Goal: Navigation & Orientation: Find specific page/section

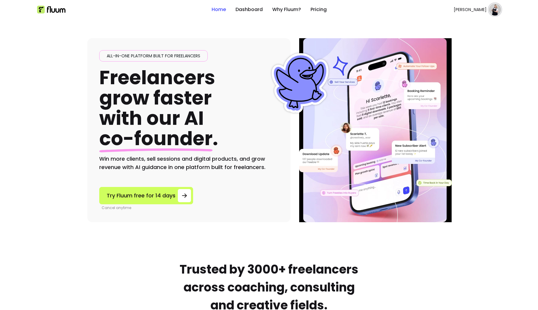
click at [479, 11] on span "[PERSON_NAME]" at bounding box center [470, 10] width 33 height 6
click at [465, 25] on span "Dashboard" at bounding box center [474, 25] width 44 height 6
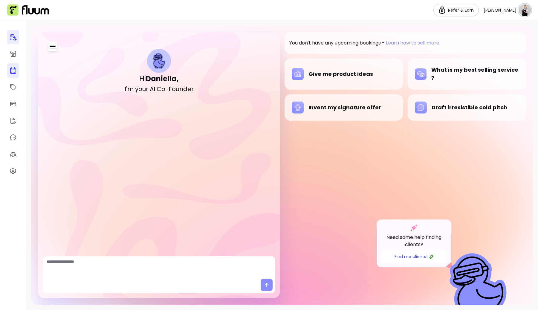
click at [13, 68] on icon at bounding box center [13, 46] width 101 height 85
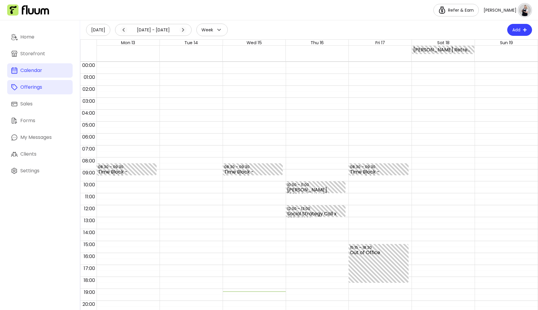
click at [37, 92] on link "Offerings" at bounding box center [39, 87] width 65 height 14
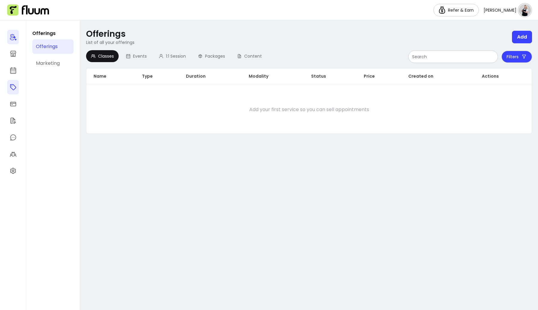
click at [16, 39] on icon at bounding box center [13, 36] width 7 height 7
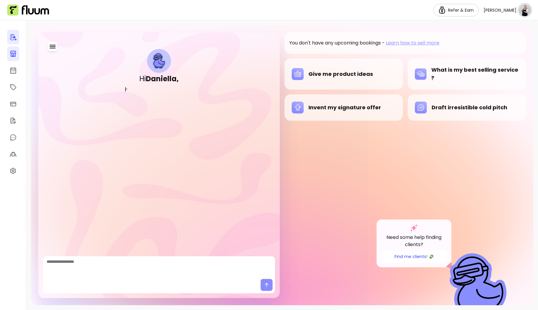
click at [19, 52] on link at bounding box center [13, 54] width 12 height 14
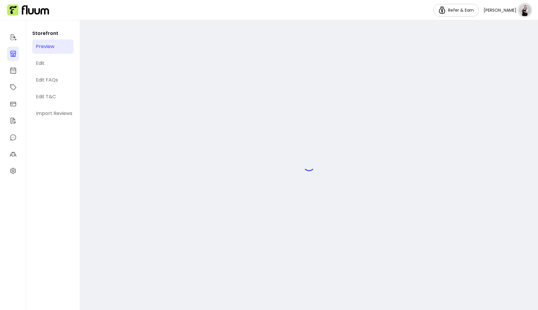
click at [16, 59] on link at bounding box center [13, 54] width 12 height 14
click at [13, 54] on icon at bounding box center [13, 54] width 6 height 6
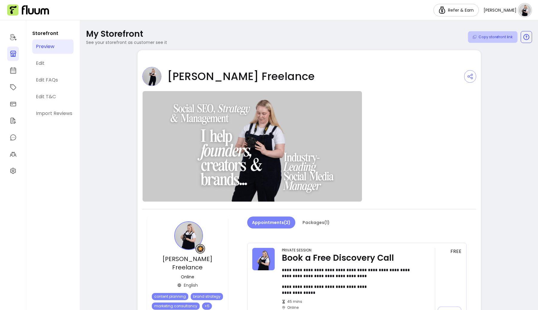
click at [501, 40] on button "Copy storefront link" at bounding box center [493, 37] width 50 height 12
